Goal: Transaction & Acquisition: Purchase product/service

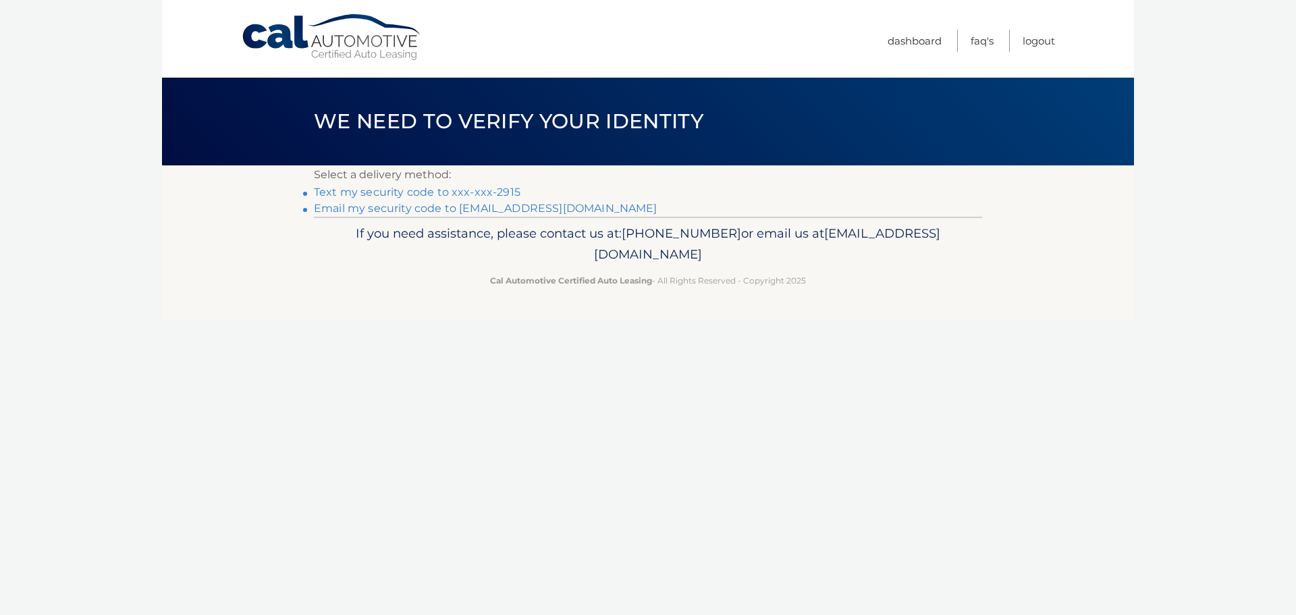
click at [393, 190] on link "Text my security code to xxx-xxx-2915" at bounding box center [417, 192] width 207 height 13
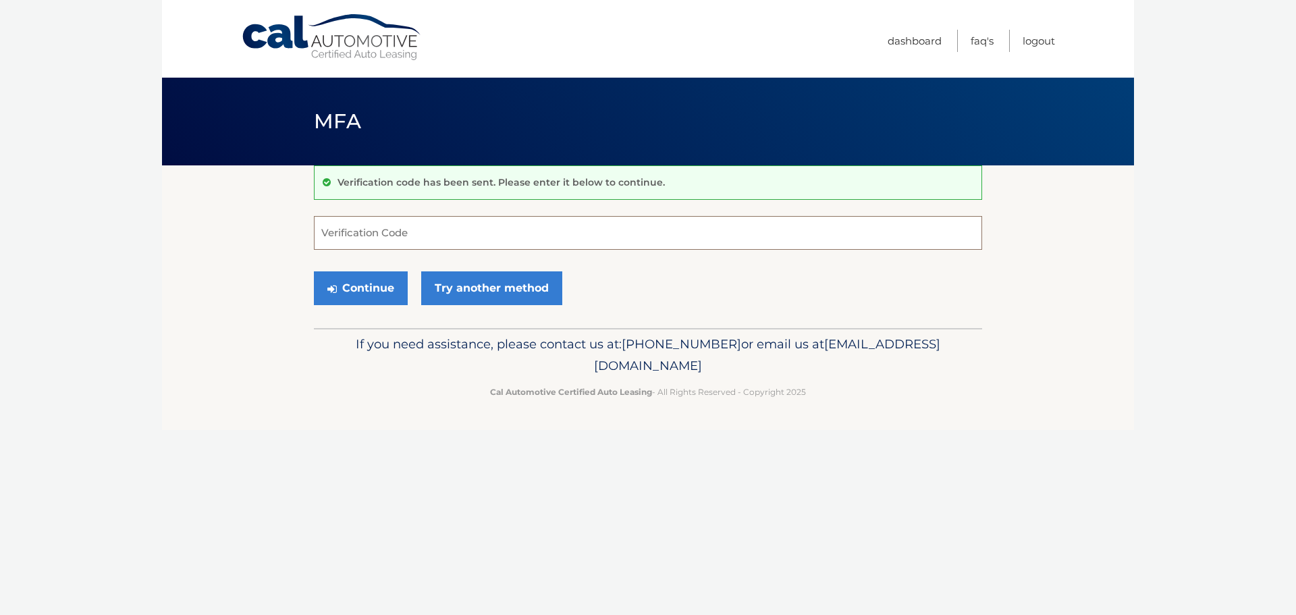
click at [421, 236] on input "Verification Code" at bounding box center [648, 233] width 668 height 34
type input "509065"
click at [379, 281] on button "Continue" at bounding box center [361, 288] width 94 height 34
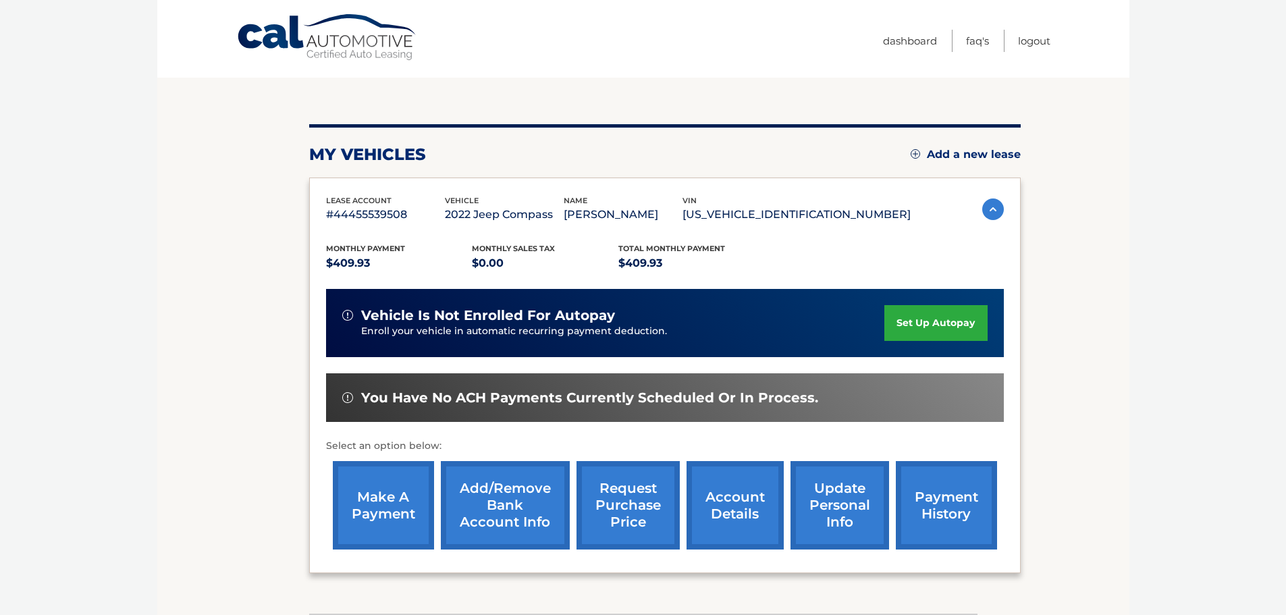
scroll to position [135, 0]
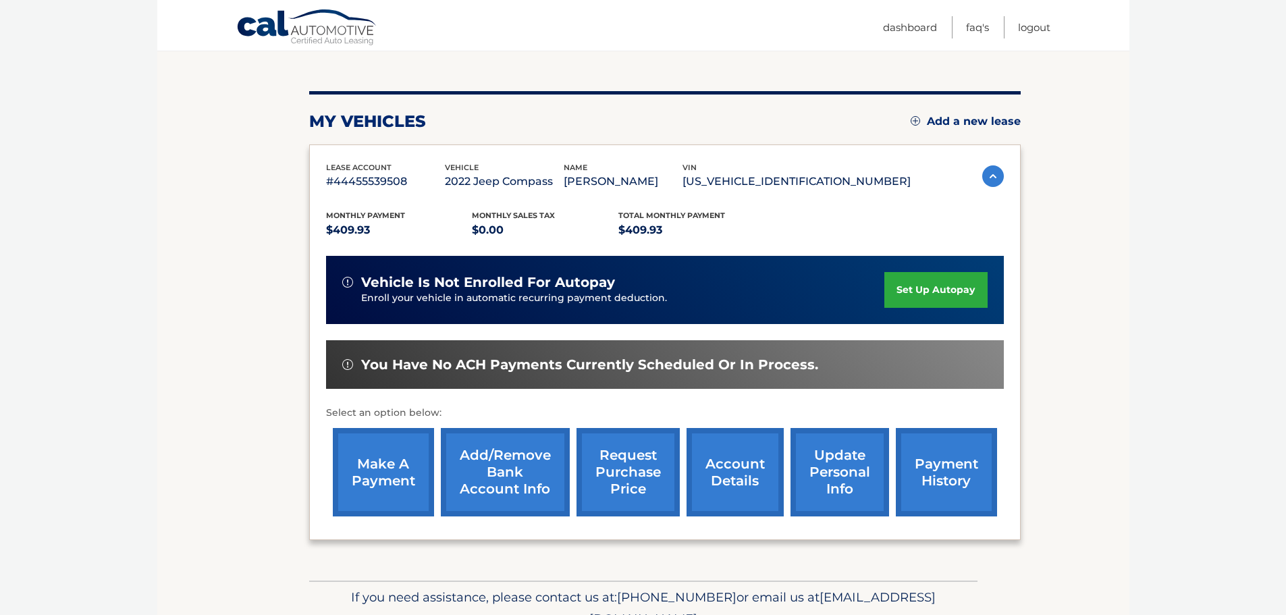
click at [391, 462] on link "make a payment" at bounding box center [383, 472] width 101 height 88
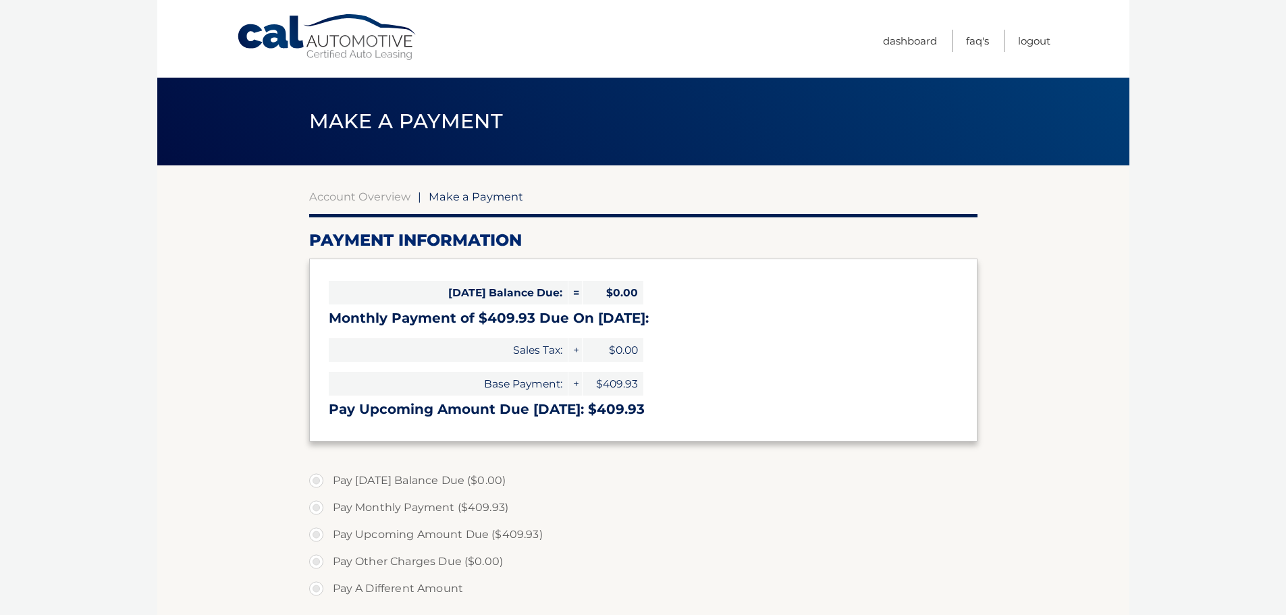
select select "ZmVjNGM2YzMtZGRlNC00NDkzLTkwZmUtMTBiNzg3MjU1MjRh"
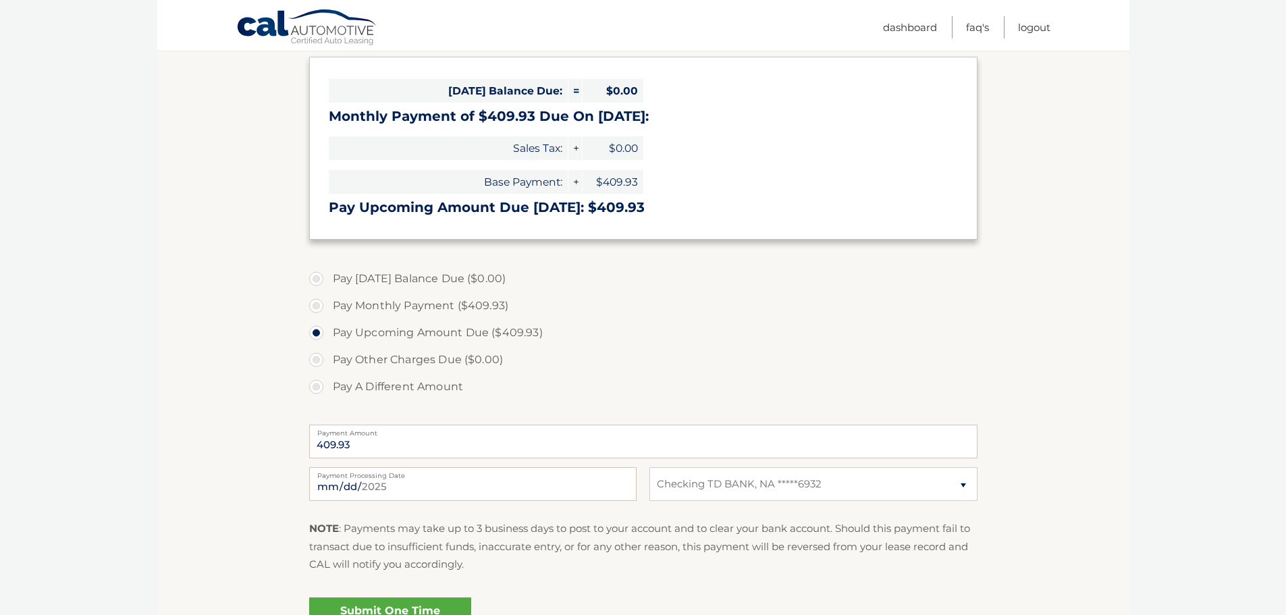
scroll to position [202, 0]
click at [451, 485] on input "2025-08-21" at bounding box center [472, 483] width 327 height 34
type input "2025-08-23"
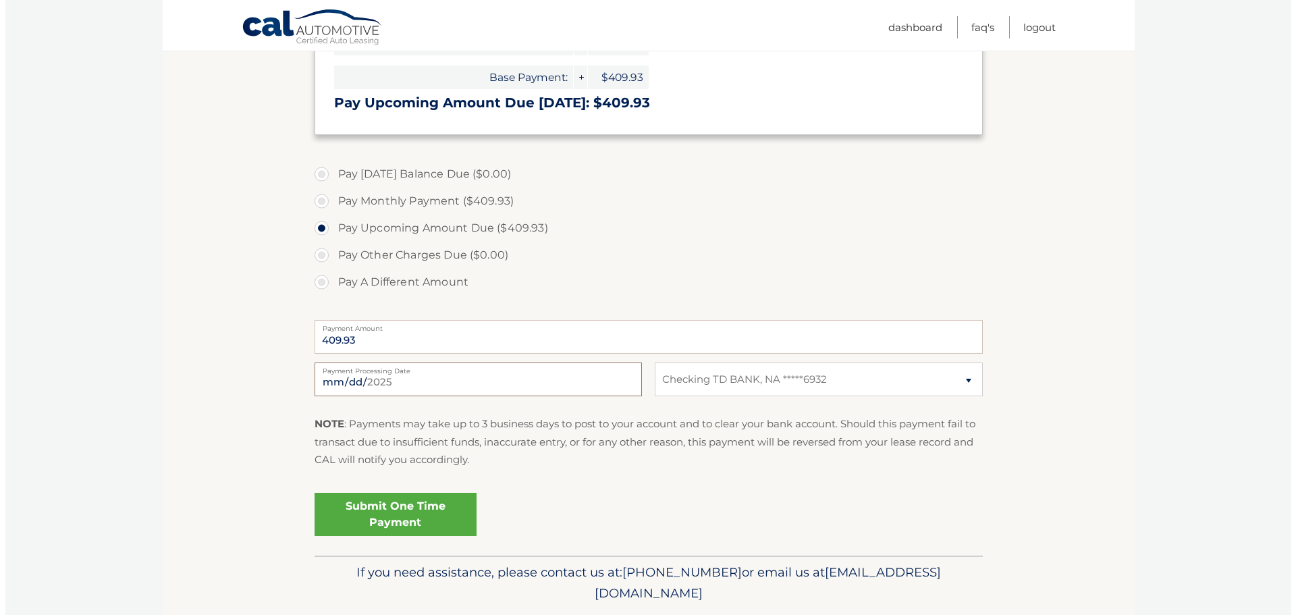
scroll to position [337, 0]
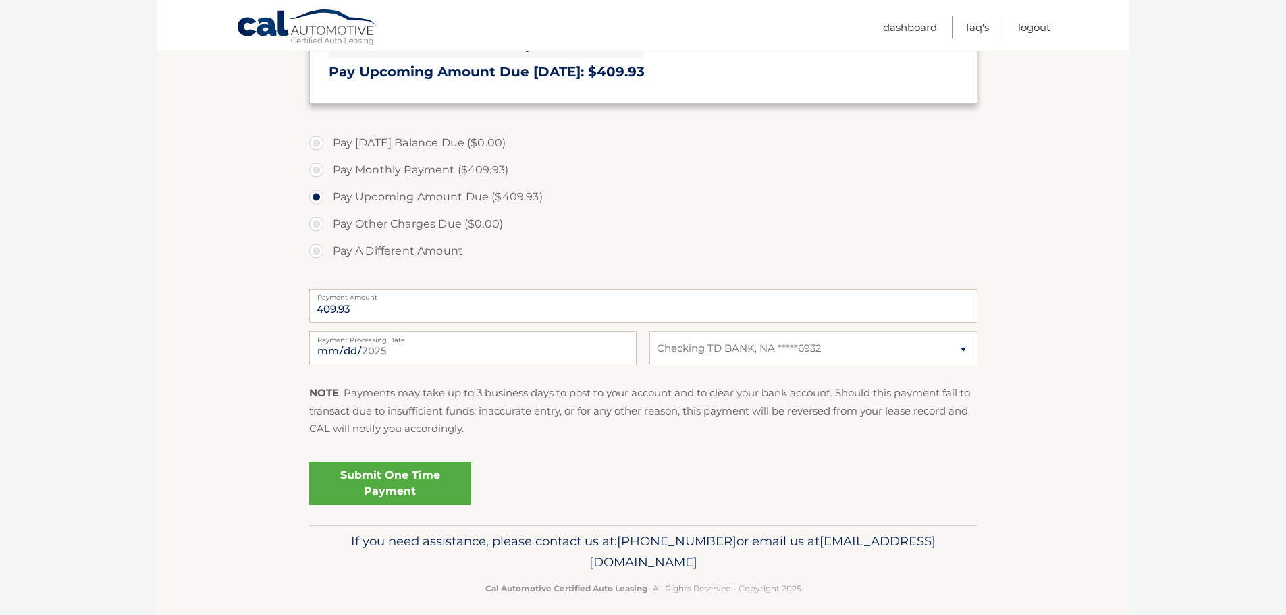
click at [431, 482] on link "Submit One Time Payment" at bounding box center [390, 483] width 162 height 43
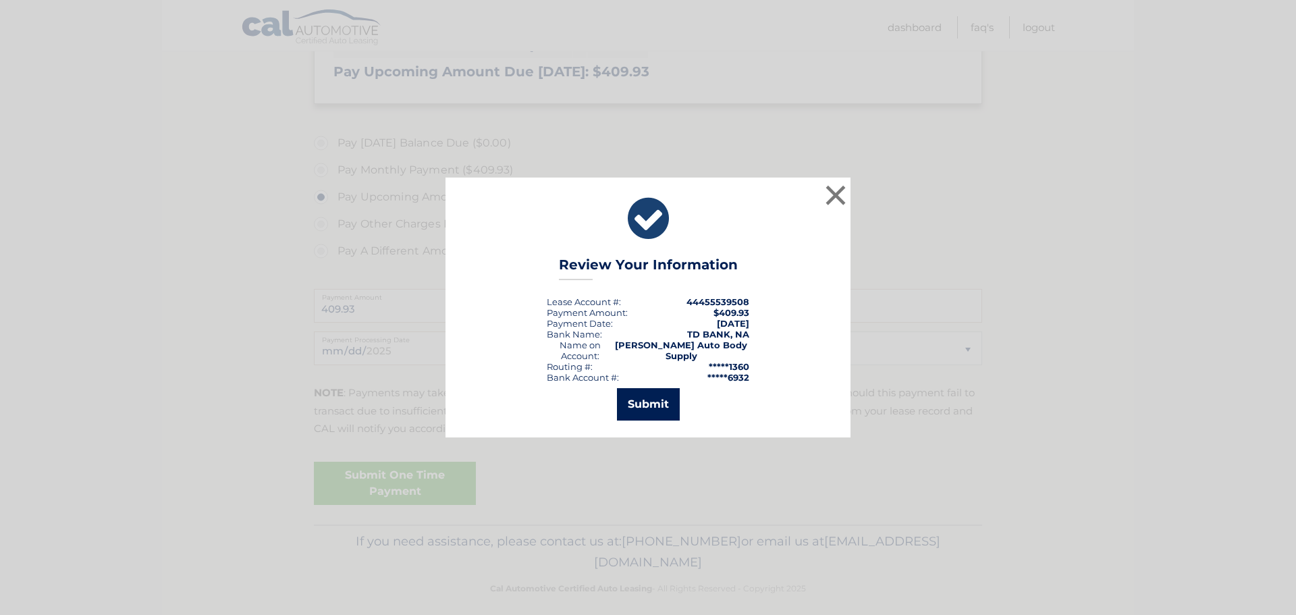
click at [643, 410] on button "Submit" at bounding box center [648, 404] width 63 height 32
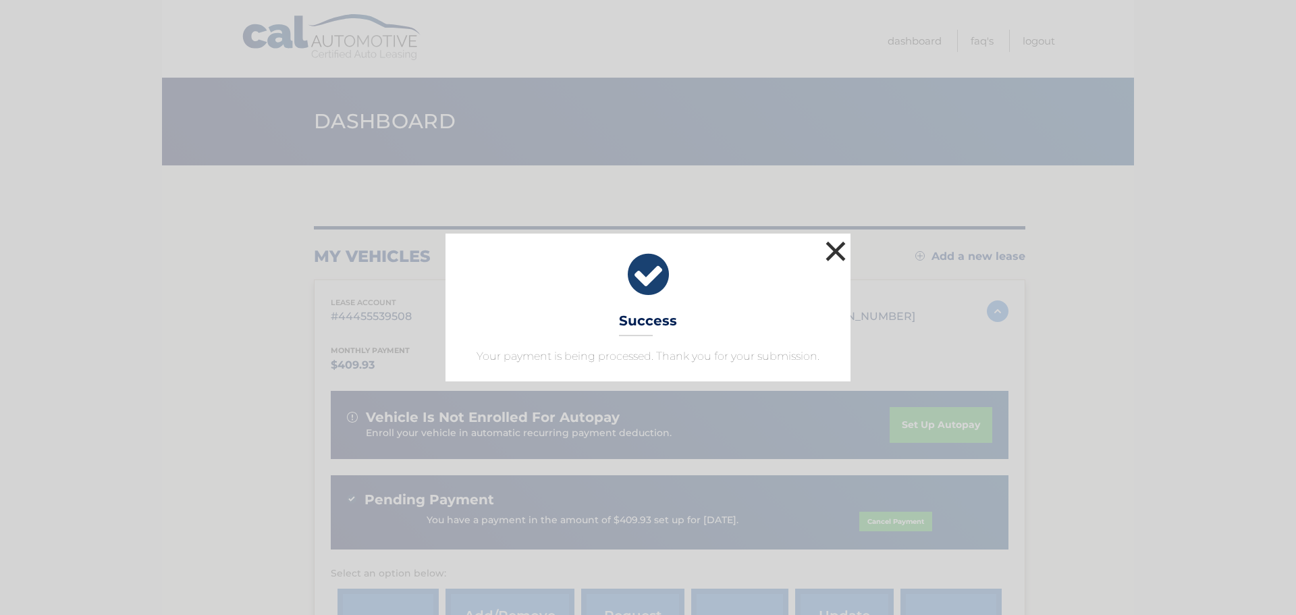
click at [828, 247] on button "×" at bounding box center [835, 251] width 27 height 27
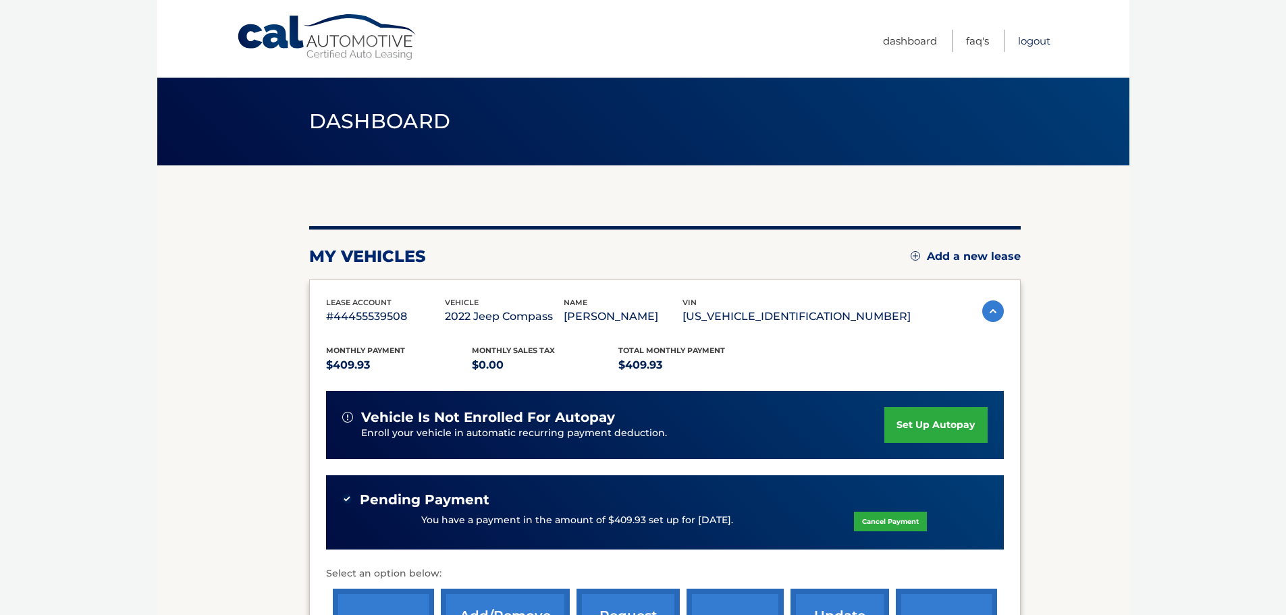
click at [1033, 45] on link "Logout" at bounding box center [1034, 41] width 32 height 22
